Goal: Find specific page/section: Find specific page/section

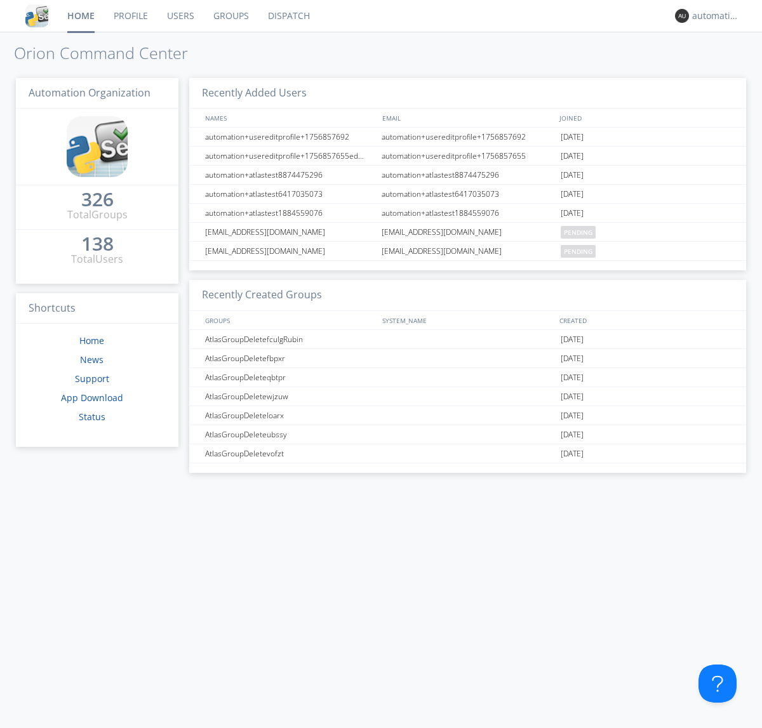
click at [287, 16] on link "Dispatch" at bounding box center [288, 16] width 61 height 32
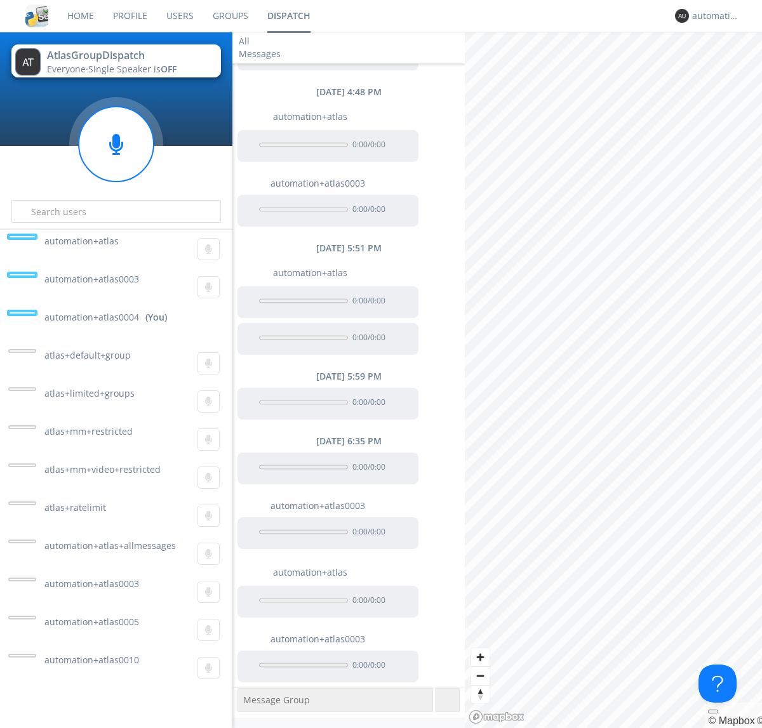
scroll to position [427, 0]
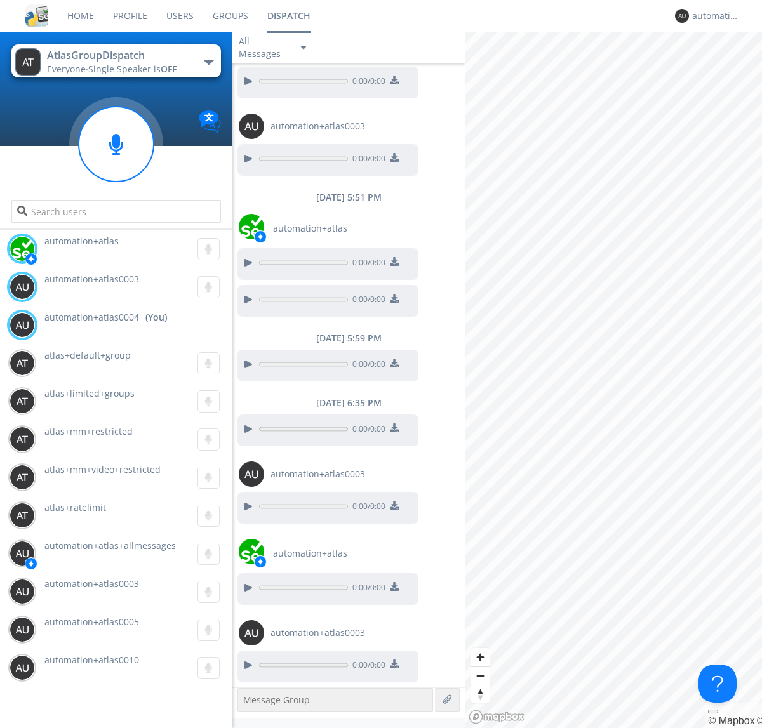
click at [208, 62] on div "button" at bounding box center [209, 62] width 10 height 5
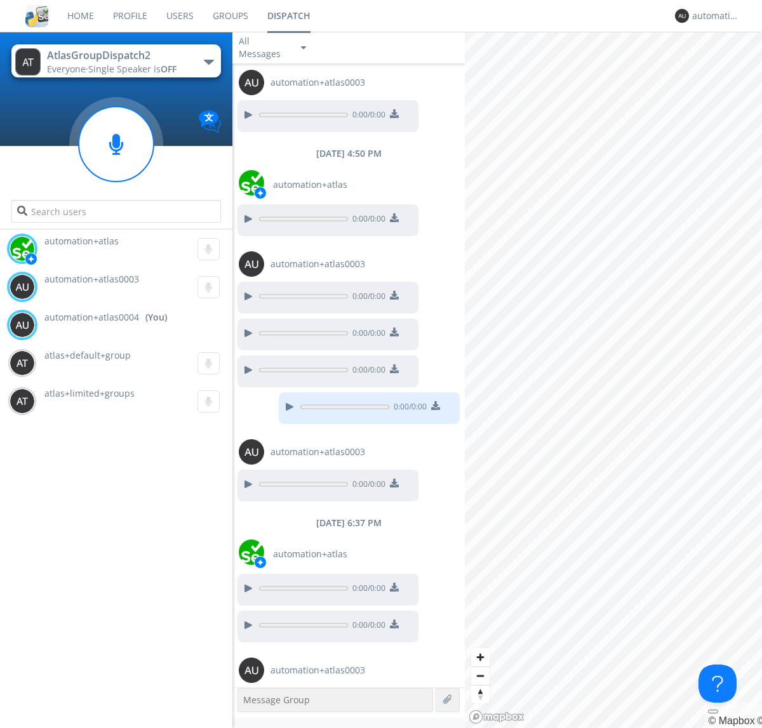
scroll to position [296, 0]
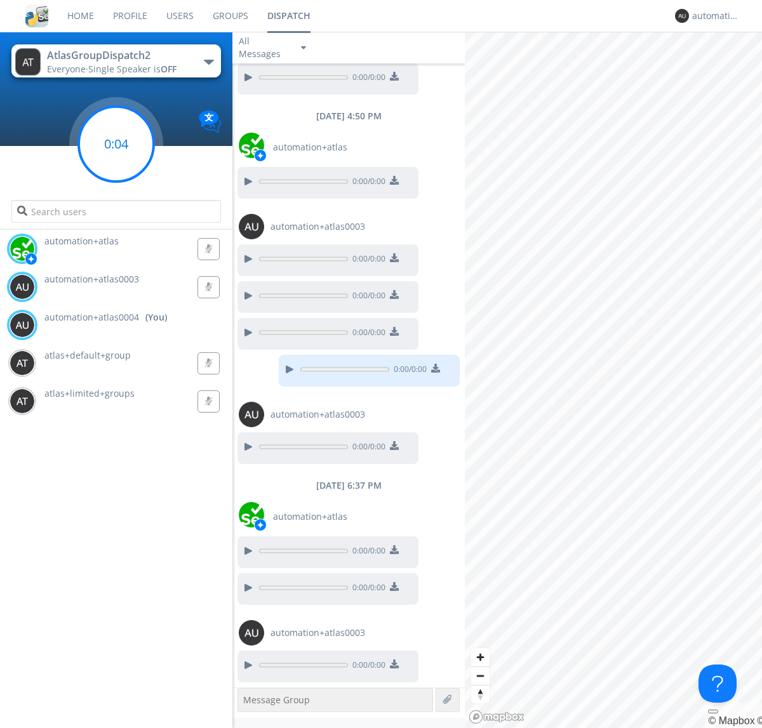
click at [116, 144] on g at bounding box center [116, 144] width 75 height 75
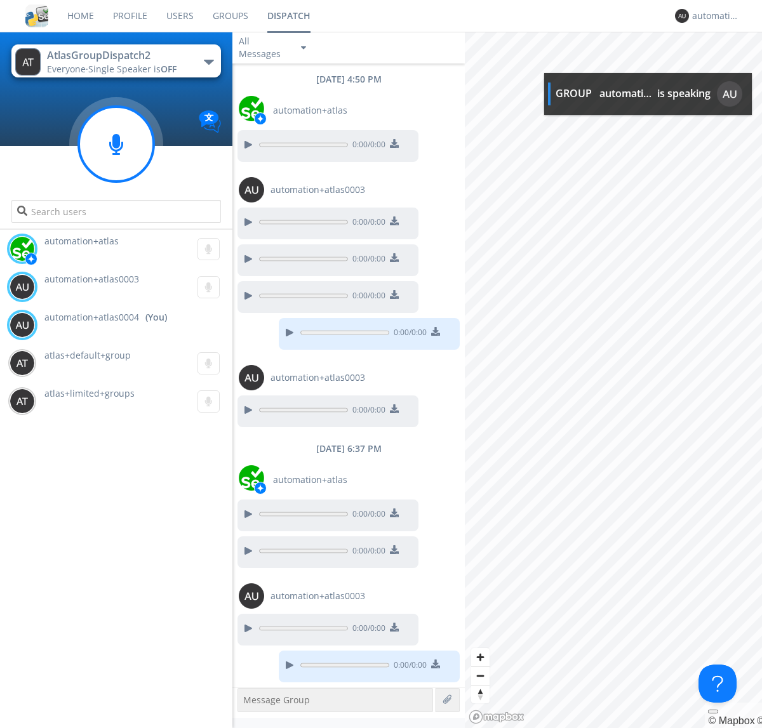
scroll to position [411, 0]
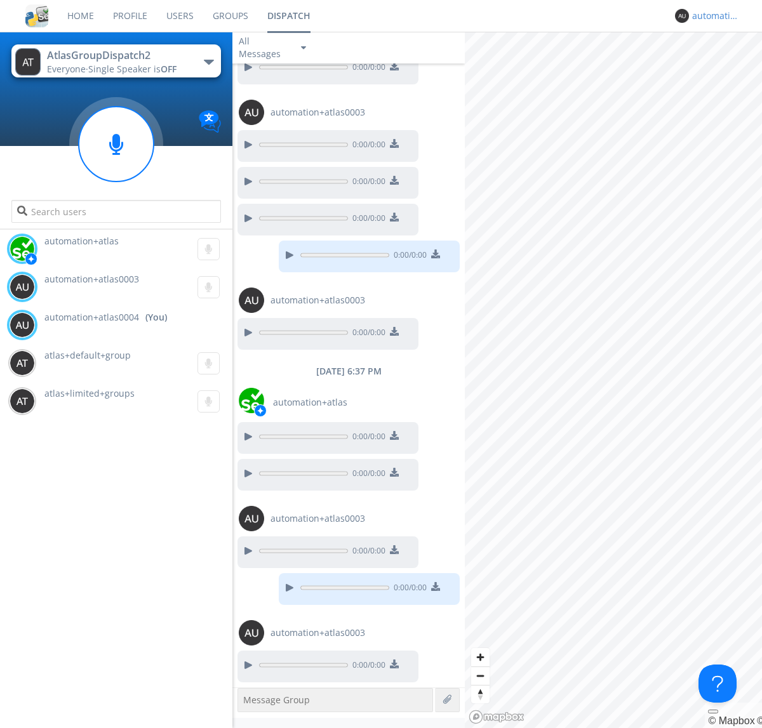
click at [712, 16] on div "automation+atlas0004" at bounding box center [716, 16] width 48 height 13
